Goal: Information Seeking & Learning: Learn about a topic

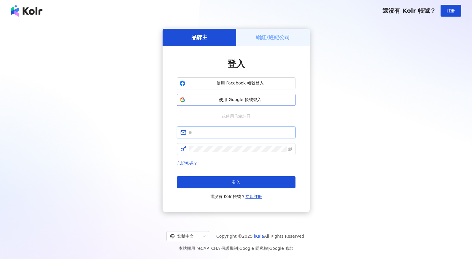
type input "**********"
click at [241, 96] on button "使用 Google 帳號登入" at bounding box center [236, 100] width 119 height 12
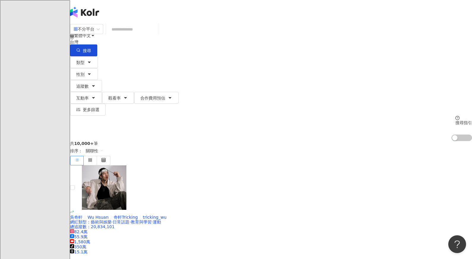
click at [156, 35] on input "search" at bounding box center [132, 29] width 48 height 11
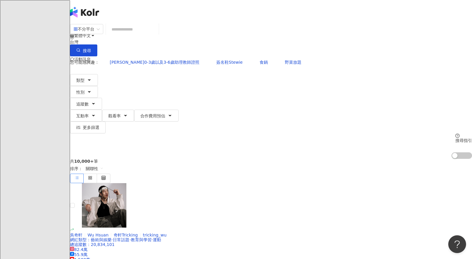
type input "**********"
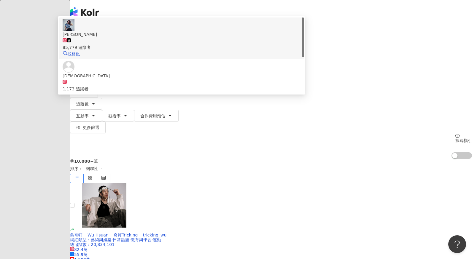
click at [188, 38] on span "[PERSON_NAME]" at bounding box center [182, 34] width 238 height 7
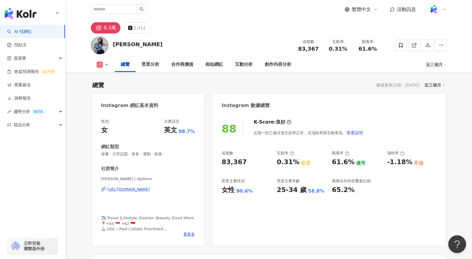
click at [222, 34] on div "Christ Ellen 追蹤數 83,367 互動率 0.31% 觀看率 61.6%" at bounding box center [269, 45] width 380 height 23
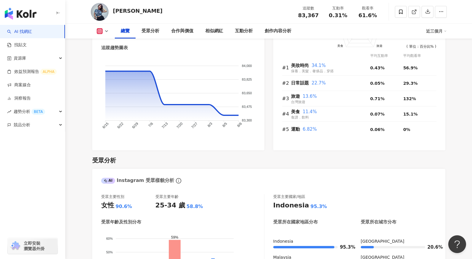
scroll to position [491, 0]
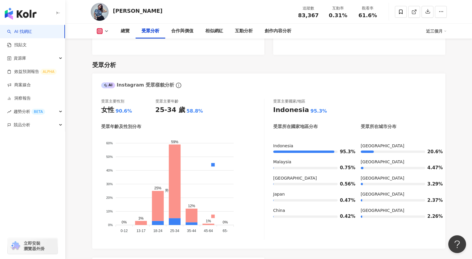
click at [299, 73] on div "受眾分析 AI Instagram 受眾樣貌分析 受眾主要性別 女性 90.6% 受眾主要年齡 25-34 歲 58.8% 受眾年齡及性別分布 男性 女性 6…" at bounding box center [268, 203] width 353 height 297
click at [291, 74] on div "AI Instagram 受眾樣貌分析 這對您是否有幫助？" at bounding box center [268, 83] width 353 height 19
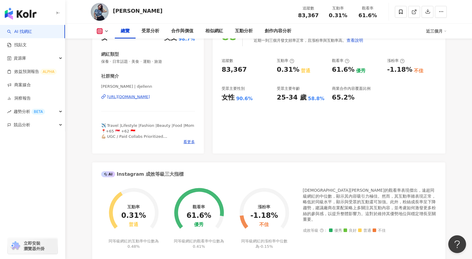
scroll to position [62, 0]
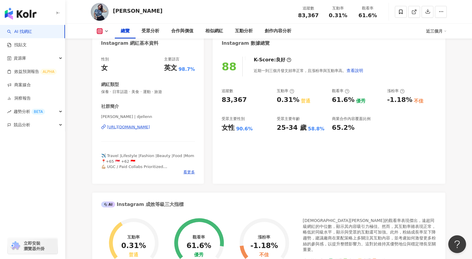
click at [143, 128] on div "[URL][DOMAIN_NAME]" at bounding box center [128, 127] width 43 height 5
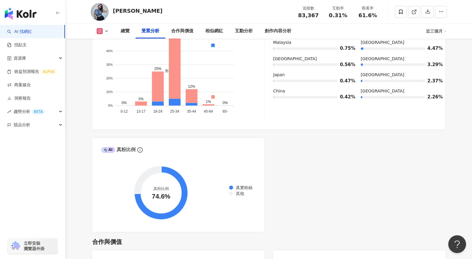
scroll to position [528, 0]
